Goal: Task Accomplishment & Management: Use online tool/utility

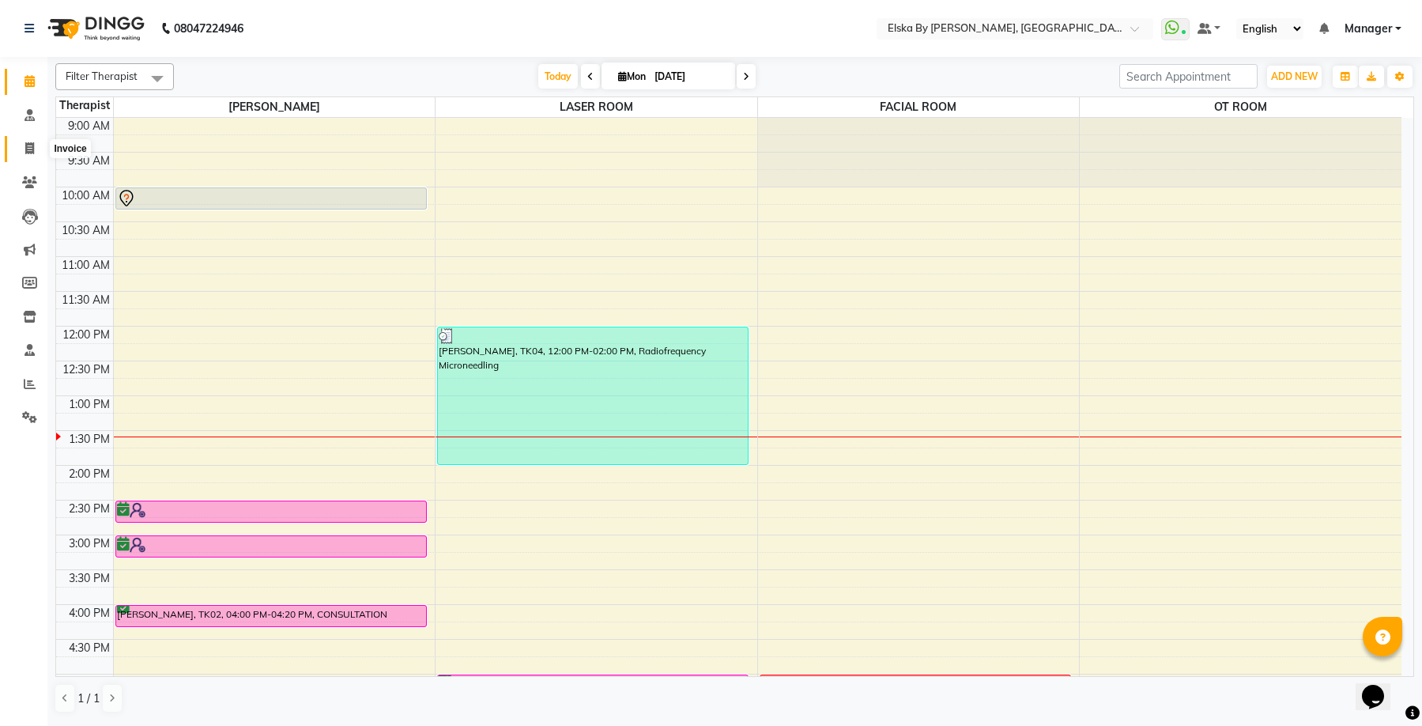
click at [24, 151] on span at bounding box center [30, 149] width 28 height 18
select select "service"
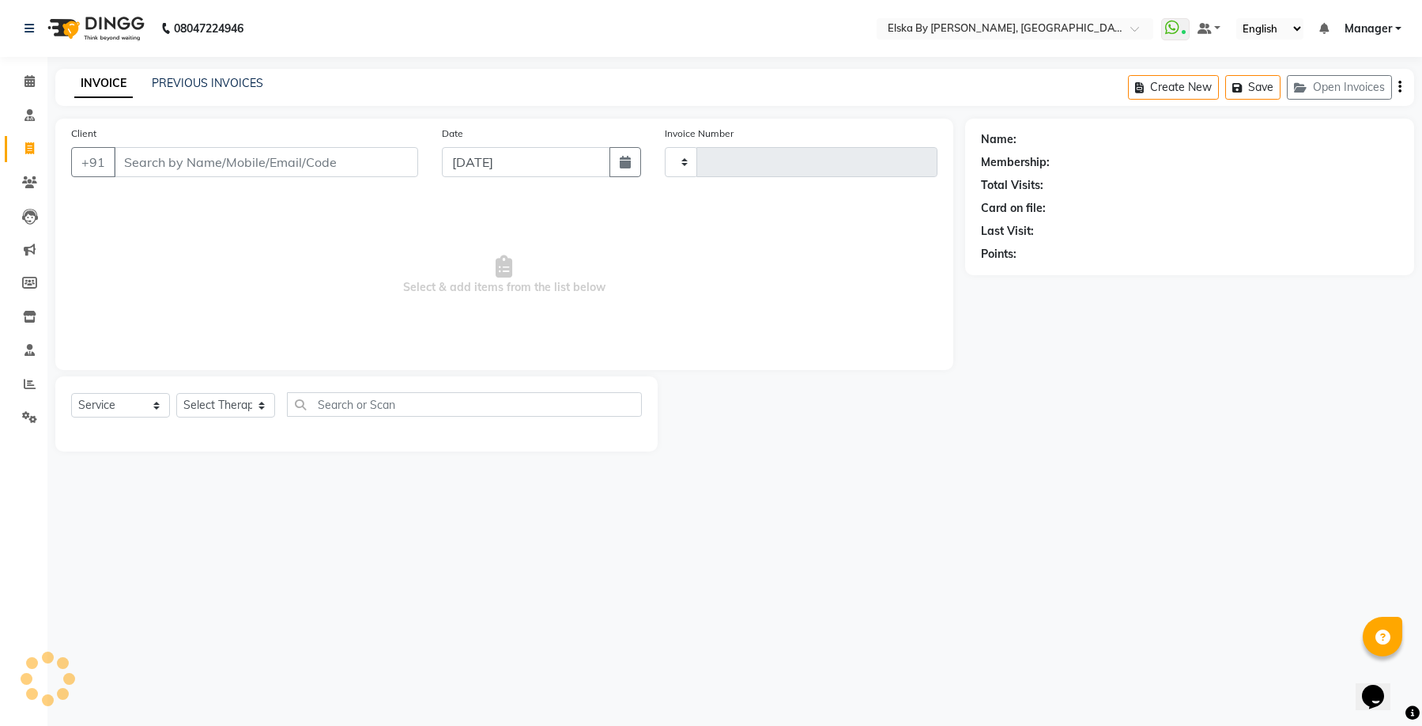
type input "1607"
select select "7252"
select select "62001"
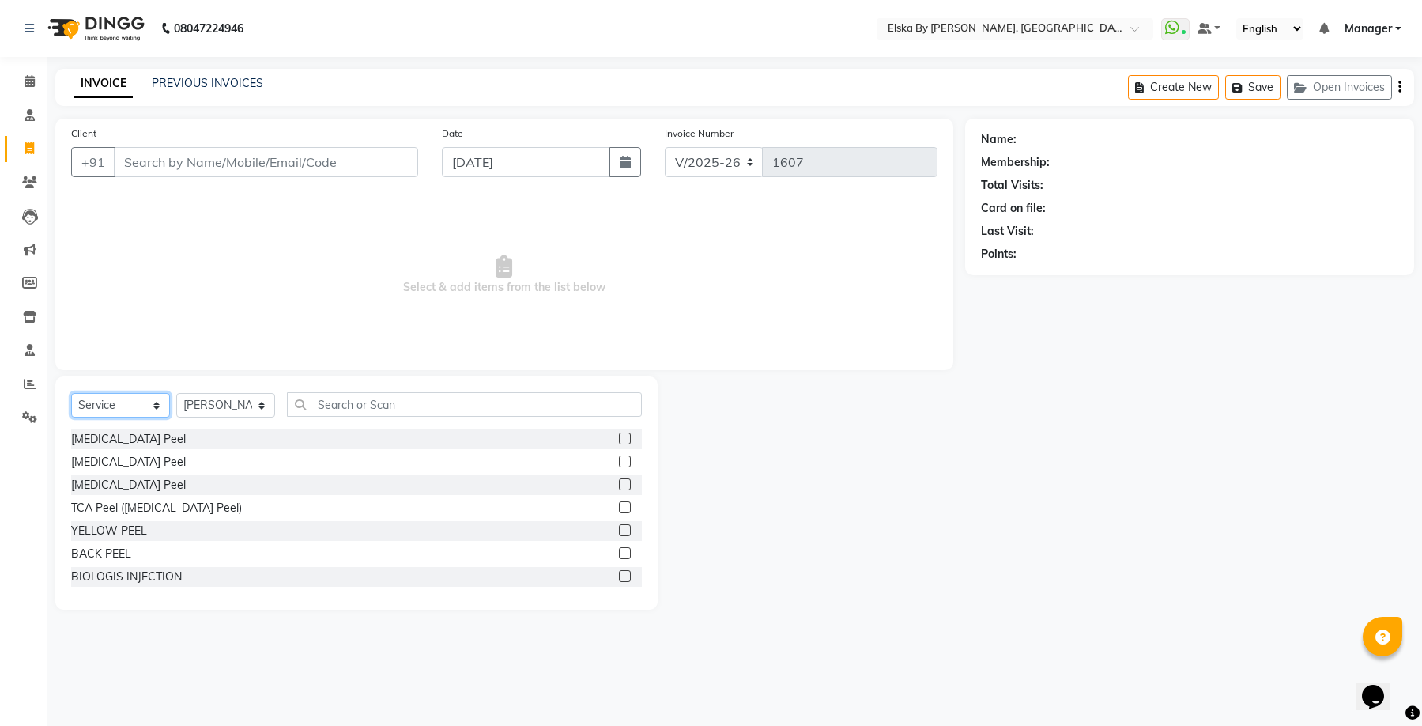
click at [115, 409] on select "Select Service Product Membership Package Voucher Prepaid Gift Card" at bounding box center [120, 405] width 99 height 25
select select "product"
click at [71, 393] on select "Select Service Product Membership Package Voucher Prepaid Gift Card" at bounding box center [120, 405] width 99 height 25
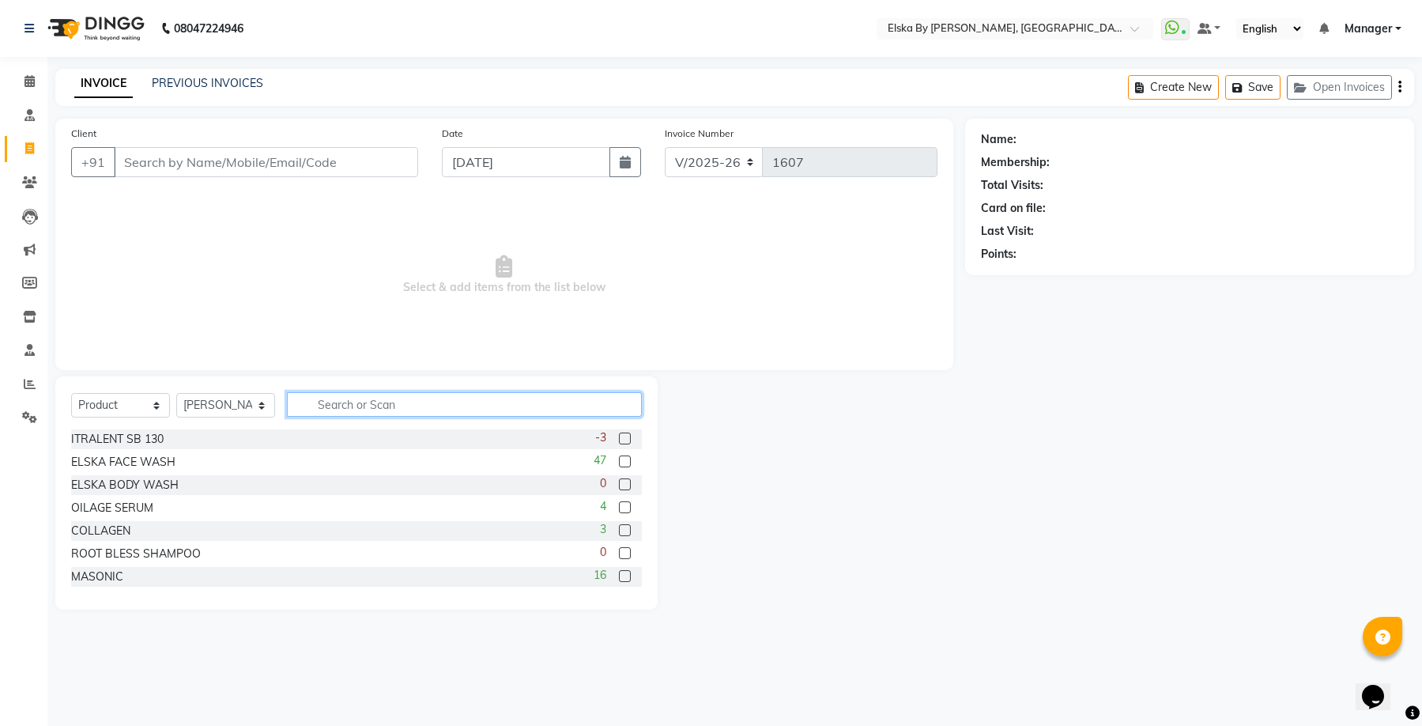
click at [386, 407] on input "text" at bounding box center [464, 404] width 355 height 25
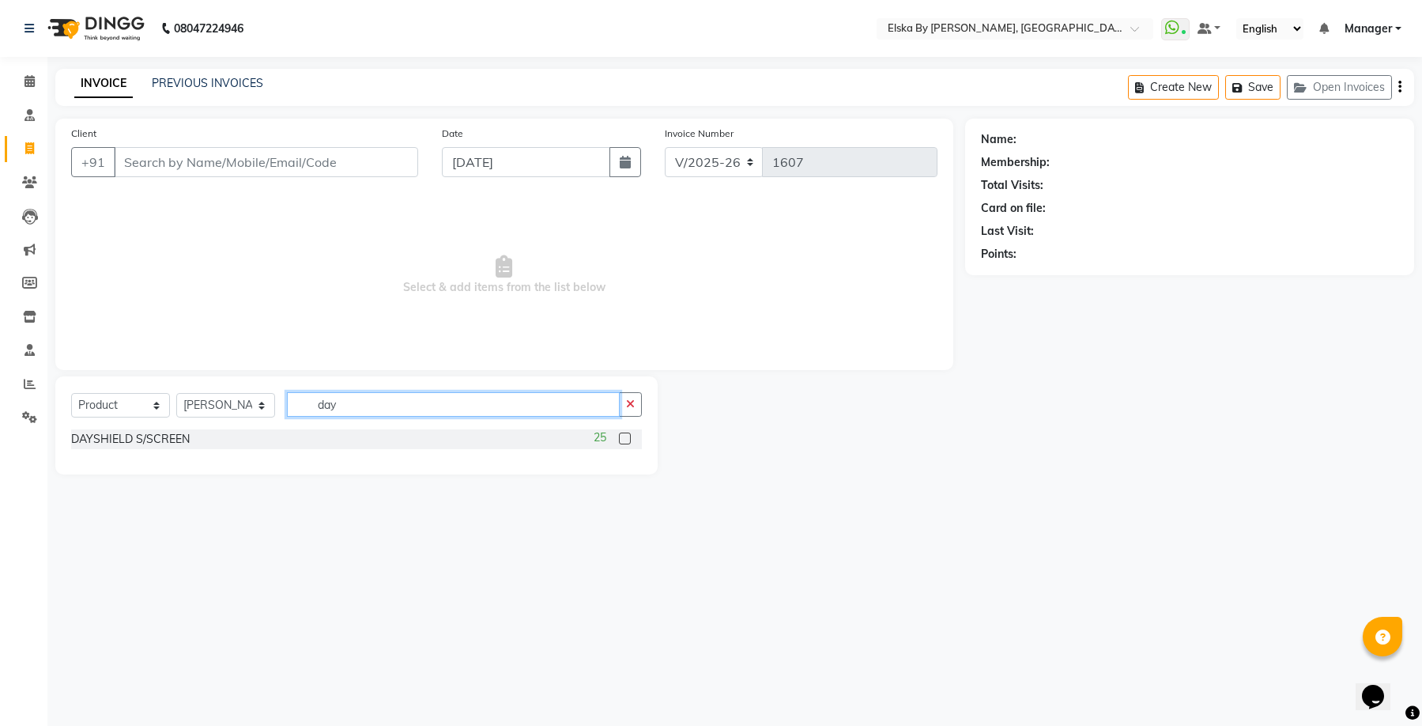
type input "day"
click at [625, 438] on label at bounding box center [625, 438] width 12 height 12
click at [625, 438] on input "checkbox" at bounding box center [624, 439] width 10 height 10
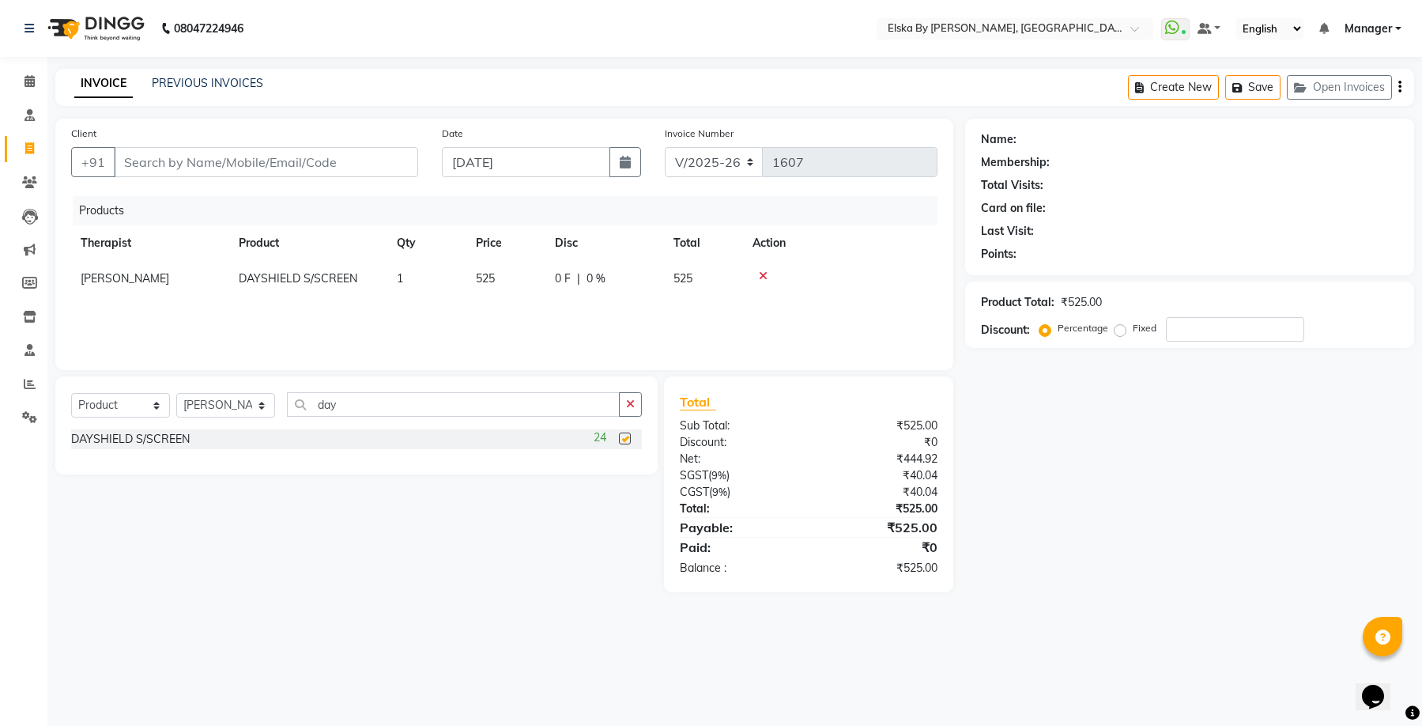
checkbox input "false"
click at [417, 282] on td "1" at bounding box center [426, 279] width 79 height 36
click at [417, 282] on input "1" at bounding box center [427, 282] width 60 height 25
type input "2"
drag, startPoint x: 1171, startPoint y: 490, endPoint x: 1138, endPoint y: 475, distance: 35.7
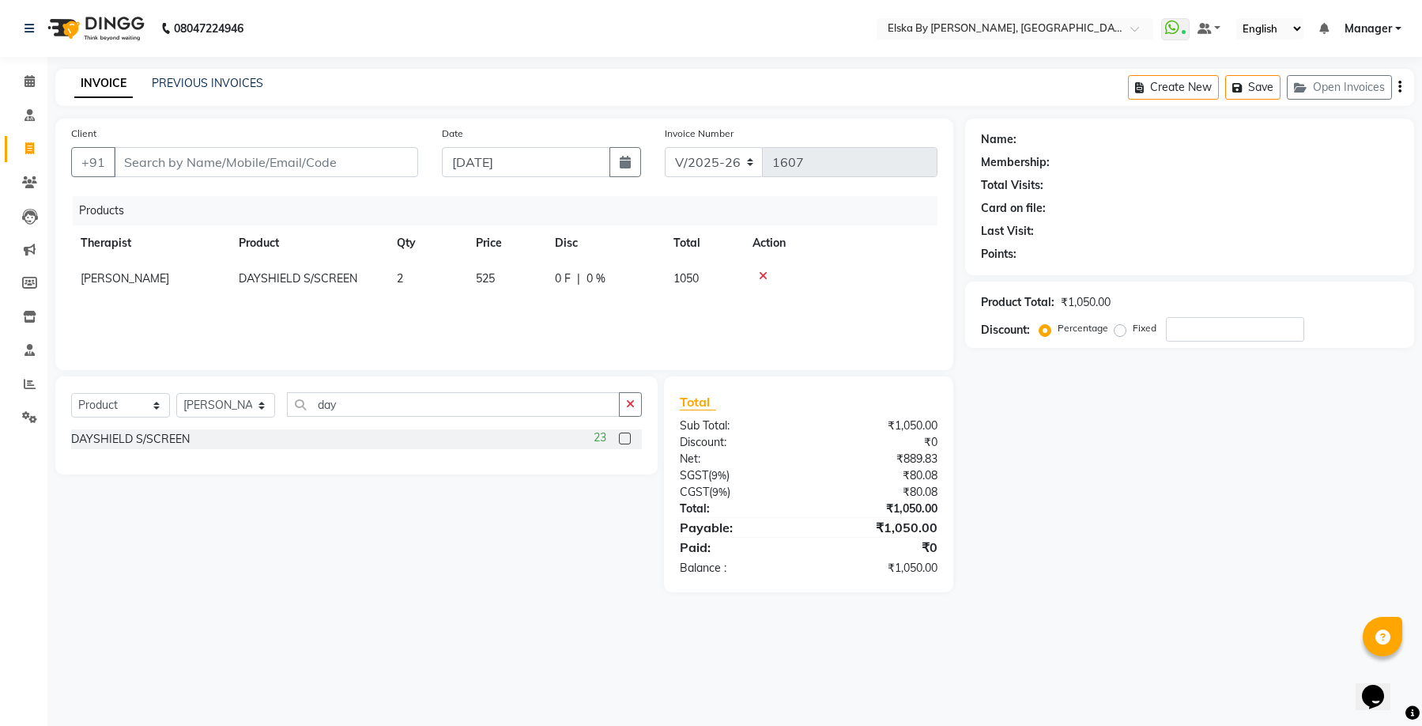
click at [1171, 487] on div "Name: Membership: Total Visits: Card on file: Last Visit: Points: Product Total…" at bounding box center [1195, 356] width 461 height 474
click at [1130, 539] on div "Name: Membership: Total Visits: Card on file: Last Visit: Points: Product Total…" at bounding box center [1195, 356] width 461 height 474
click at [1176, 333] on input "number" at bounding box center [1235, 329] width 138 height 25
type input "15"
click at [1128, 608] on main "INVOICE PREVIOUS INVOICES Create New Save Open Invoices Client +91 Date [DATE] …" at bounding box center [734, 342] width 1375 height 547
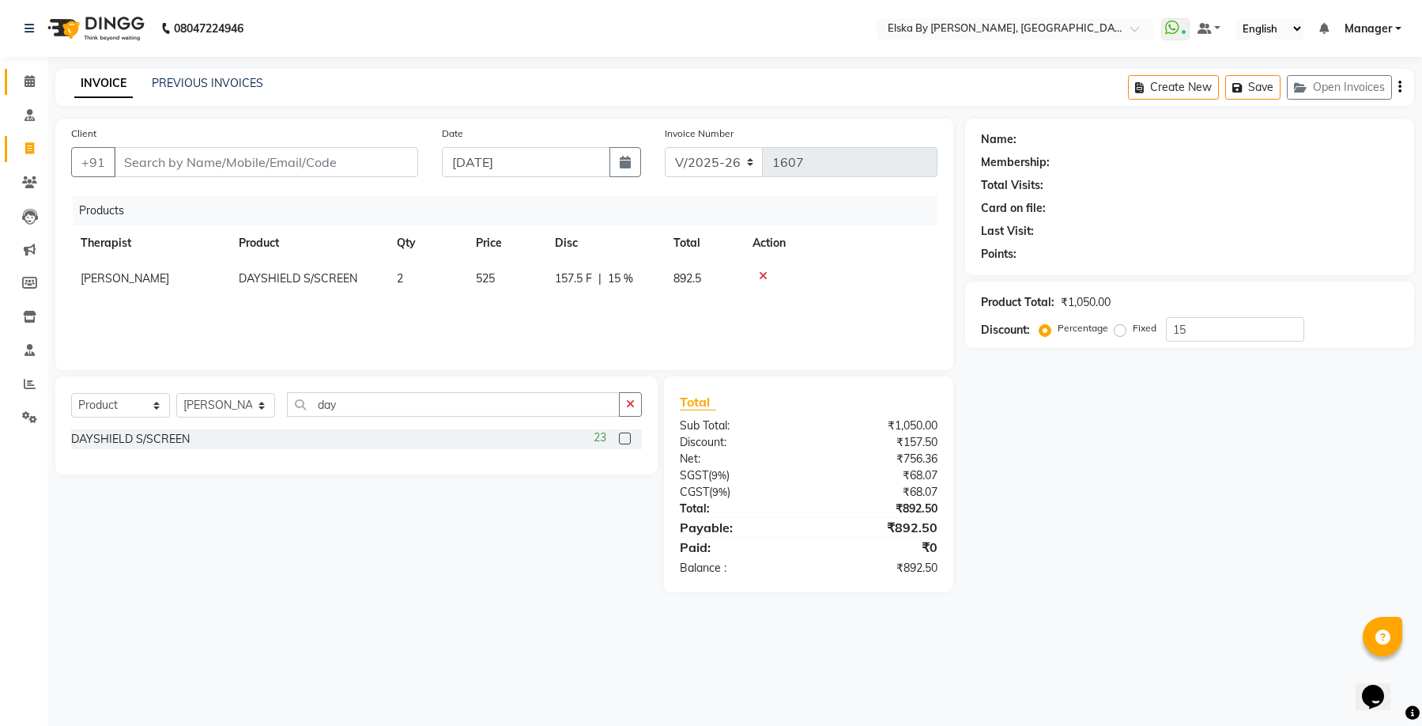
click at [22, 81] on span at bounding box center [30, 82] width 28 height 18
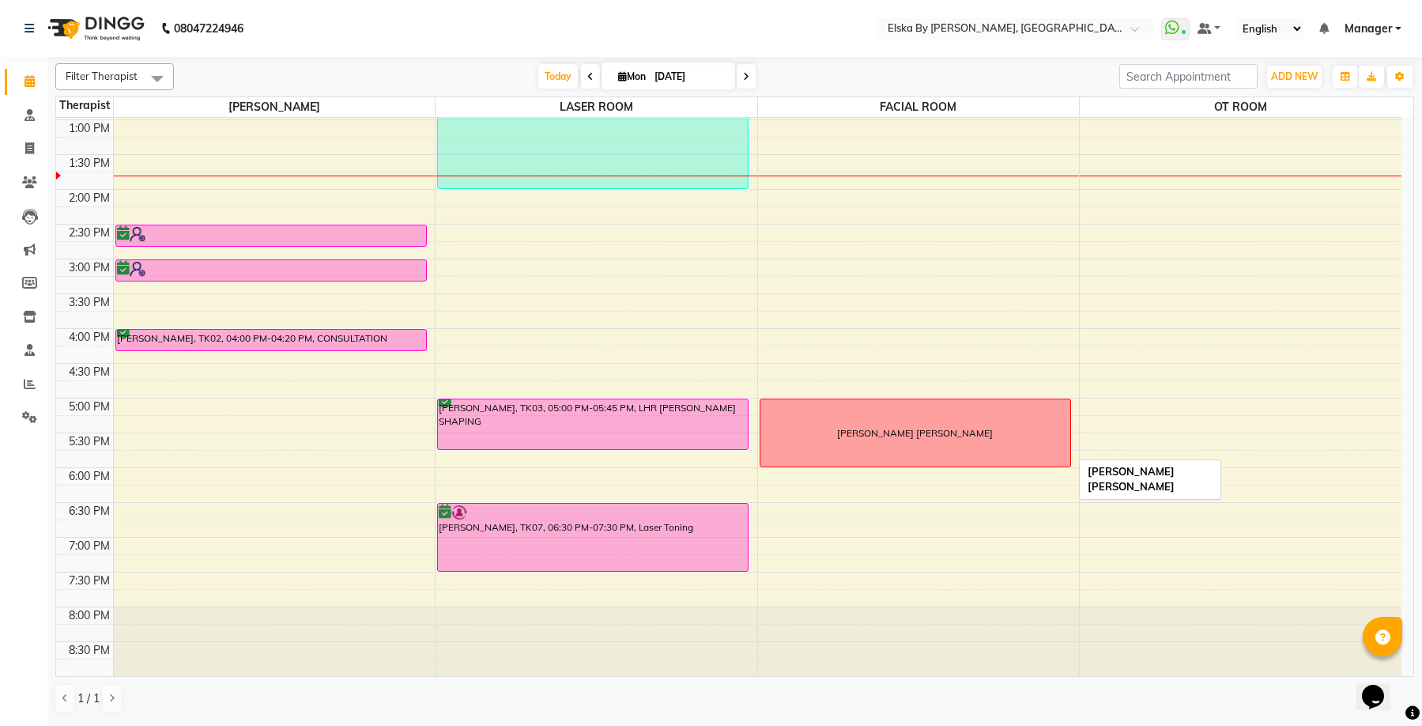
scroll to position [39, 0]
